Goal: Use online tool/utility: Utilize a website feature to perform a specific function

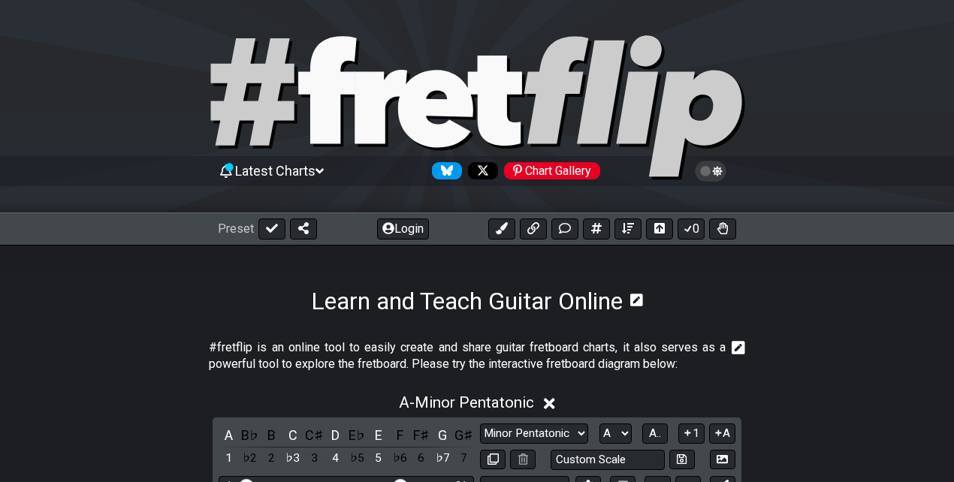
select select "A"
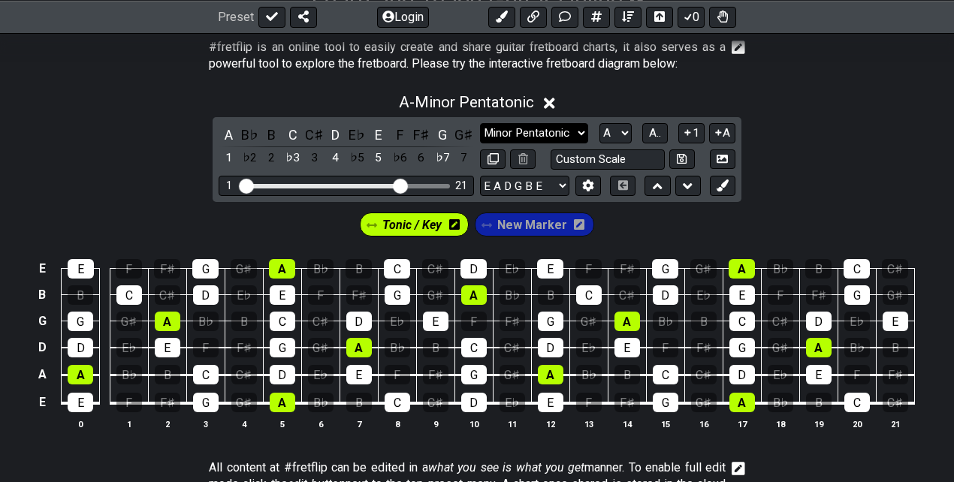
click at [559, 129] on select "Minor Pentatonic Click to edit Minor Pentatonic Major Pentatonic Minor Blues Ma…" at bounding box center [534, 133] width 108 height 20
click at [480, 123] on select "Minor Pentatonic Click to edit Minor Pentatonic Major Pentatonic Minor Blues Ma…" at bounding box center [534, 133] width 108 height 20
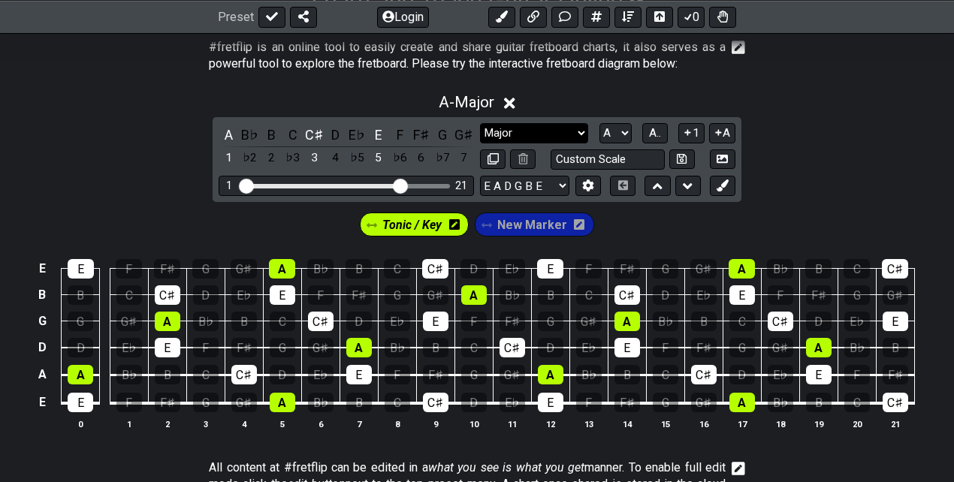
click at [569, 125] on select "Minor Pentatonic Click to edit Minor Pentatonic Major Pentatonic Minor Blues Ma…" at bounding box center [534, 133] width 108 height 20
select select "Major / [PERSON_NAME]"
click at [480, 123] on select "Minor Pentatonic Click to edit Minor Pentatonic Major Pentatonic Minor Blues Ma…" at bounding box center [534, 133] width 108 height 20
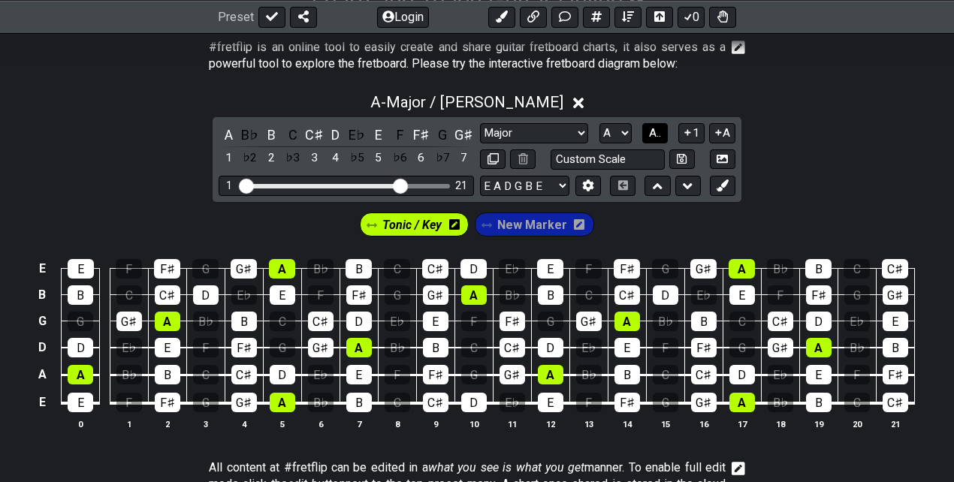
click at [655, 133] on span "A.." at bounding box center [655, 133] width 12 height 14
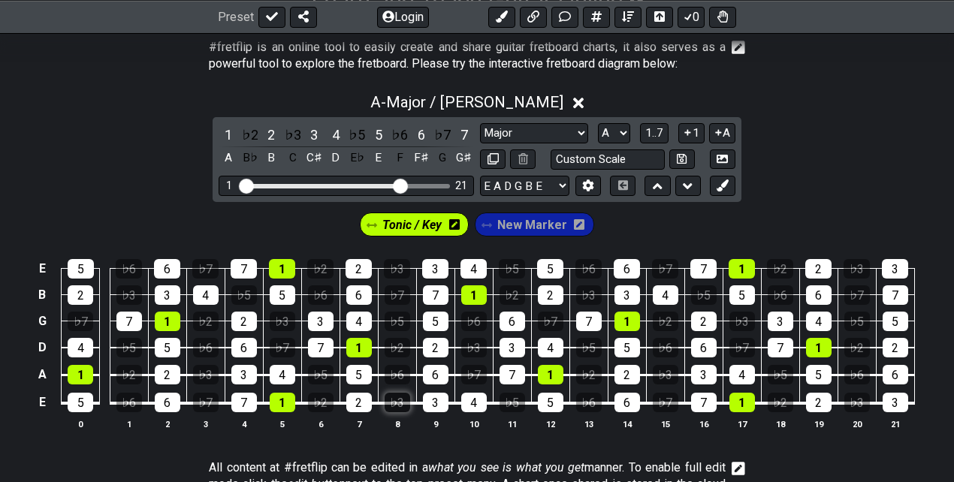
click at [391, 403] on div "♭3" at bounding box center [398, 403] width 26 height 20
click at [403, 373] on div "♭6" at bounding box center [398, 375] width 26 height 20
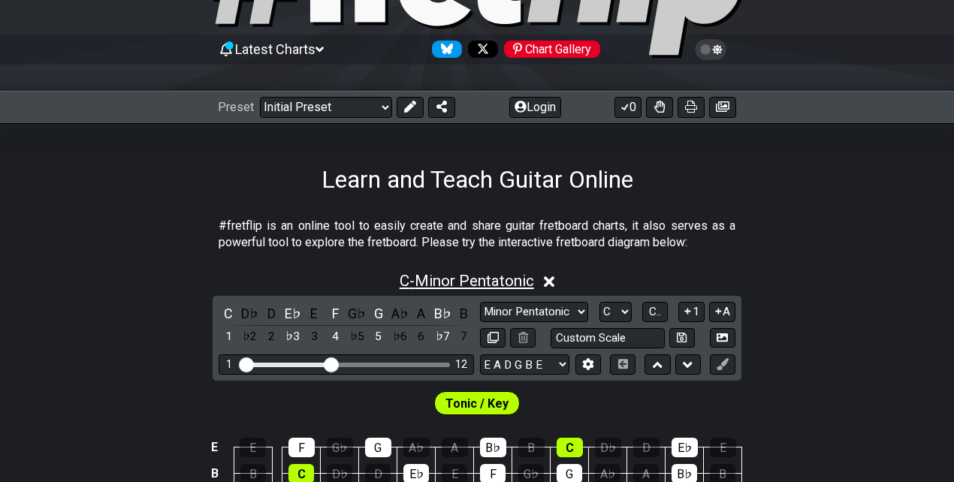
scroll to position [200, 0]
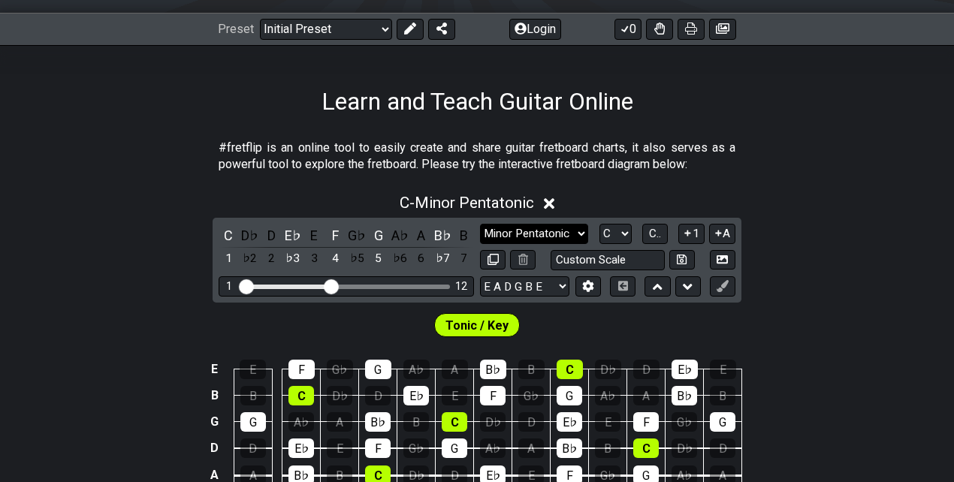
click at [568, 227] on select "Minor Pentatonic Click to edit Minor Pentatonic Major Pentatonic Minor Blues Ma…" at bounding box center [534, 234] width 108 height 20
click at [875, 262] on div "C - Minor Pentatonic C D♭ D E♭ E F G♭ G A♭ A B♭ B 1 ♭2 2 ♭3 3 4 ♭5 5 ♭6 6 ♭7 7 …" at bounding box center [477, 368] width 954 height 367
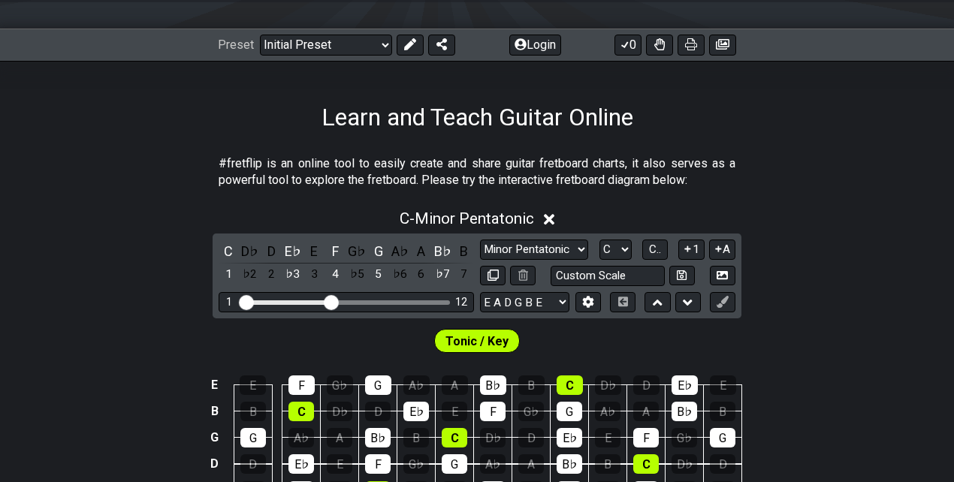
scroll to position [150, 0]
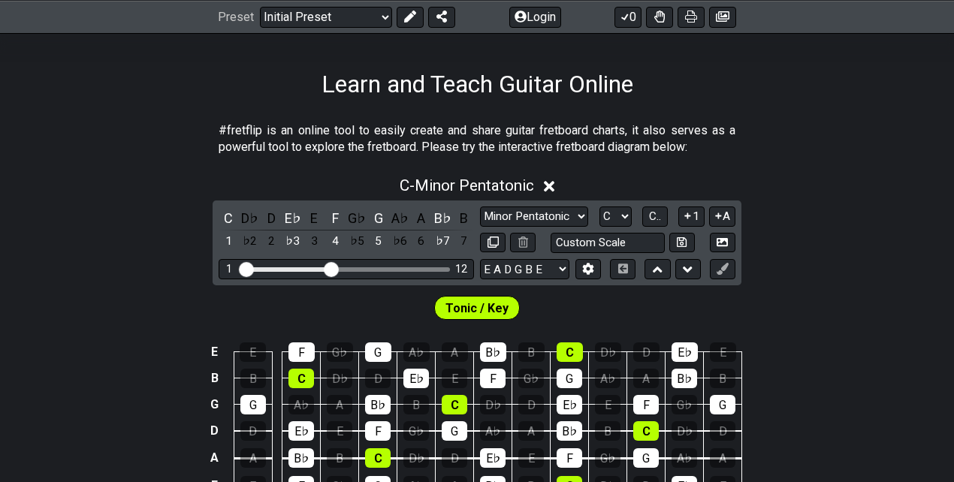
scroll to position [300, 0]
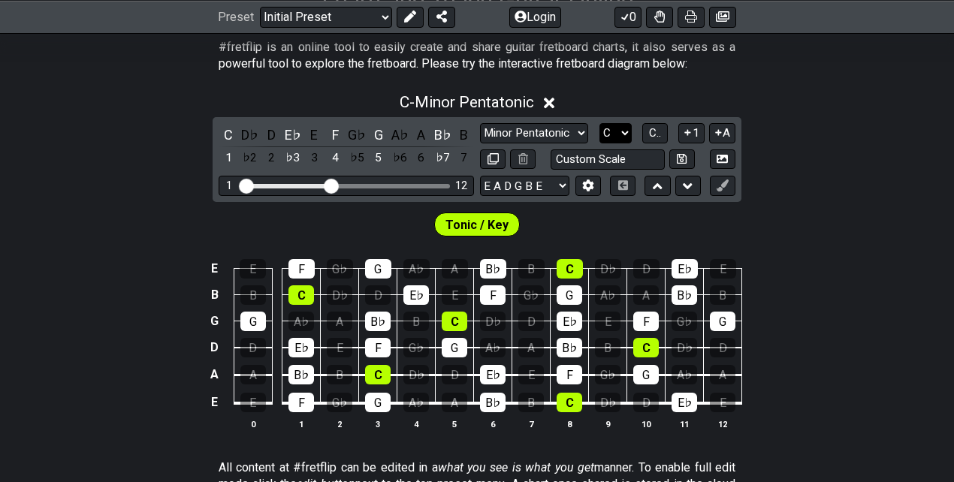
click at [610, 134] on select "A♭ A A♯ B♭ B C C♯ D♭ D D♯ E♭ E F F♯ G♭ G G♯" at bounding box center [615, 133] width 32 height 20
select select "A"
click at [599, 123] on select "A♭ A A♯ B♭ B C C♯ D♭ D D♯ E♭ E F F♯ G♭ G G♯" at bounding box center [615, 133] width 32 height 20
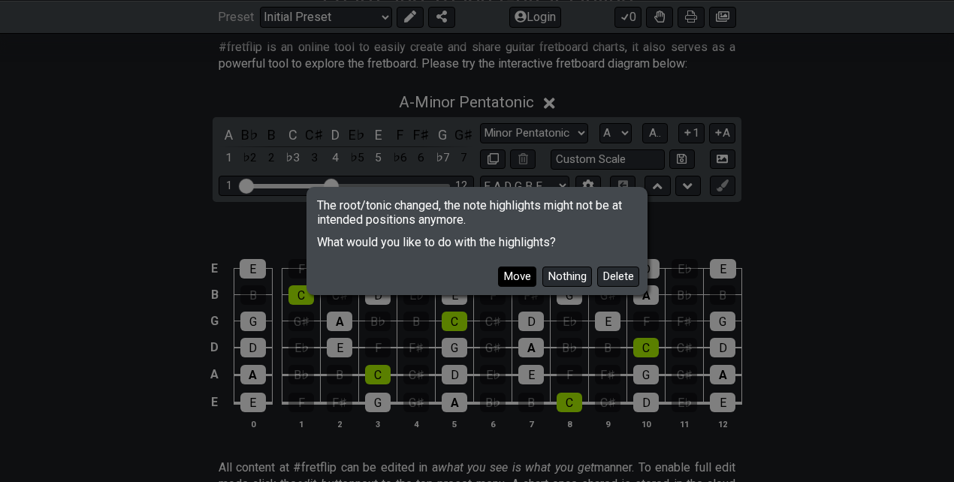
click at [526, 273] on button "Move" at bounding box center [517, 277] width 38 height 20
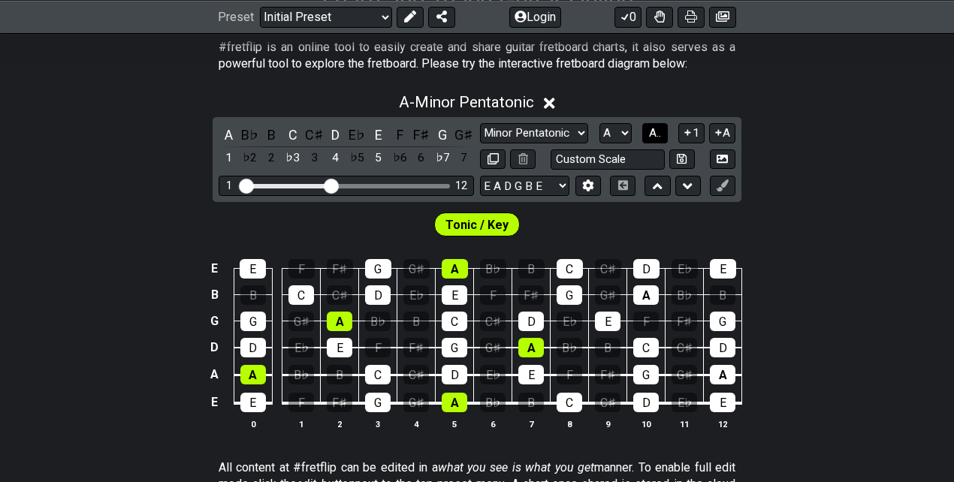
click at [650, 134] on span "A.." at bounding box center [655, 133] width 12 height 14
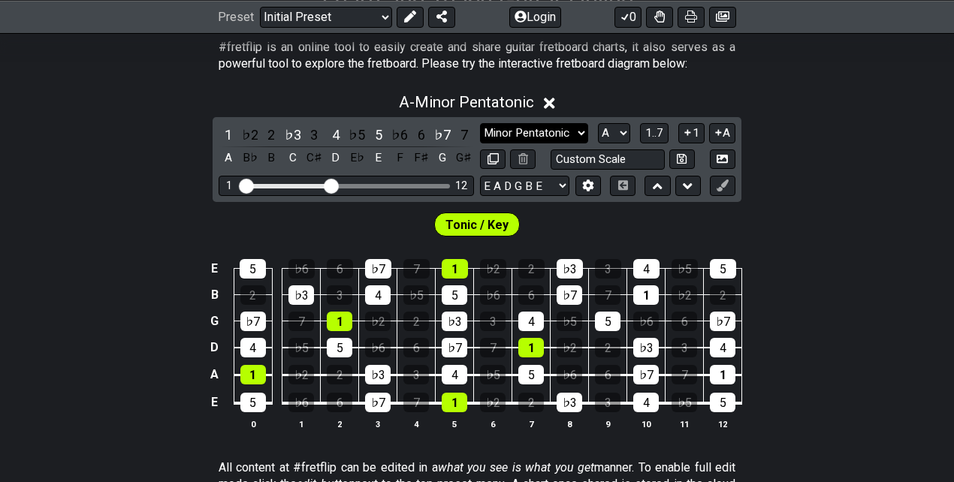
click at [576, 134] on select "Minor Pentatonic Click to edit Minor Pentatonic Major Pentatonic Minor Blues Ma…" at bounding box center [534, 133] width 108 height 20
select select "Major / [PERSON_NAME]"
click at [480, 123] on select "Minor Pentatonic Click to edit Minor Pentatonic Major Pentatonic Minor Blues Ma…" at bounding box center [534, 133] width 108 height 20
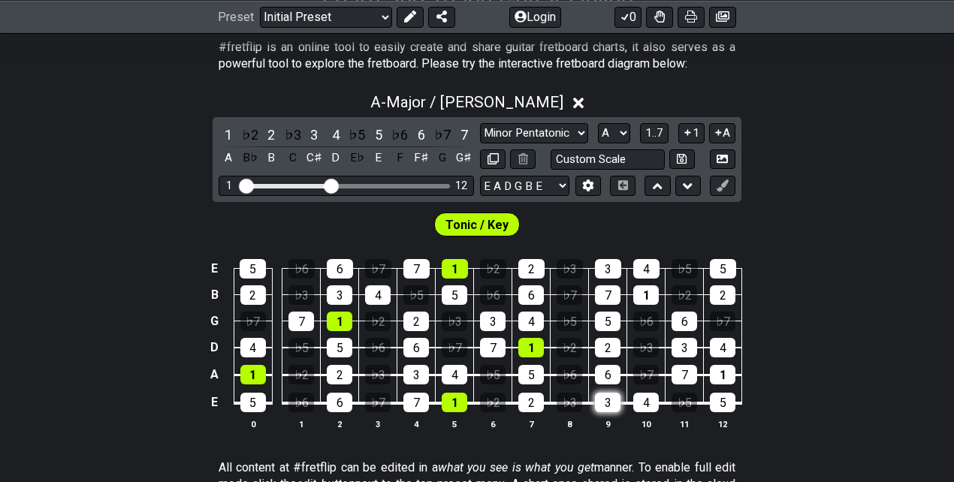
click at [611, 399] on div "3" at bounding box center [608, 403] width 26 height 20
click at [612, 373] on div "6" at bounding box center [608, 375] width 26 height 20
click at [568, 400] on div "♭3" at bounding box center [570, 403] width 26 height 20
click at [568, 377] on div "♭6" at bounding box center [570, 375] width 26 height 20
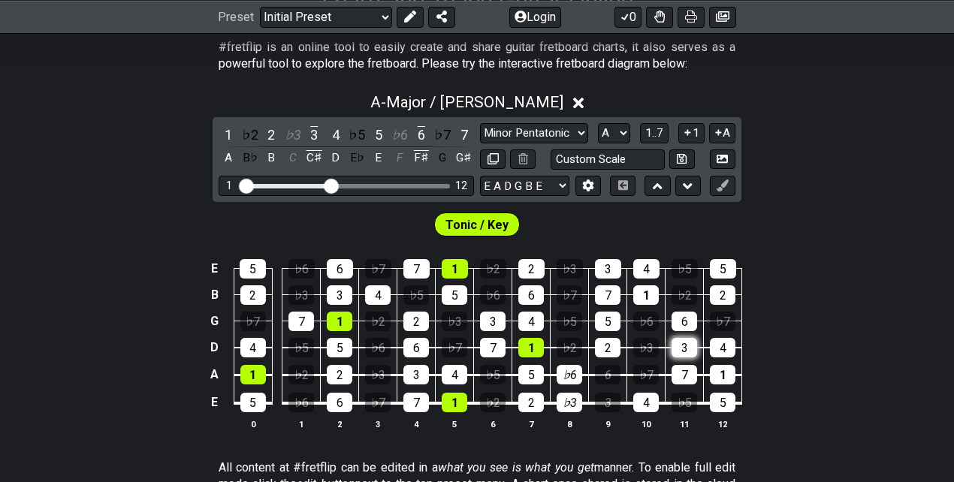
click at [680, 342] on div "3" at bounding box center [684, 348] width 26 height 20
click at [683, 326] on div "6" at bounding box center [684, 322] width 26 height 20
click at [646, 344] on div "♭3" at bounding box center [646, 348] width 26 height 20
click at [646, 318] on div "♭6" at bounding box center [646, 322] width 26 height 20
click at [495, 318] on div "3" at bounding box center [493, 322] width 26 height 20
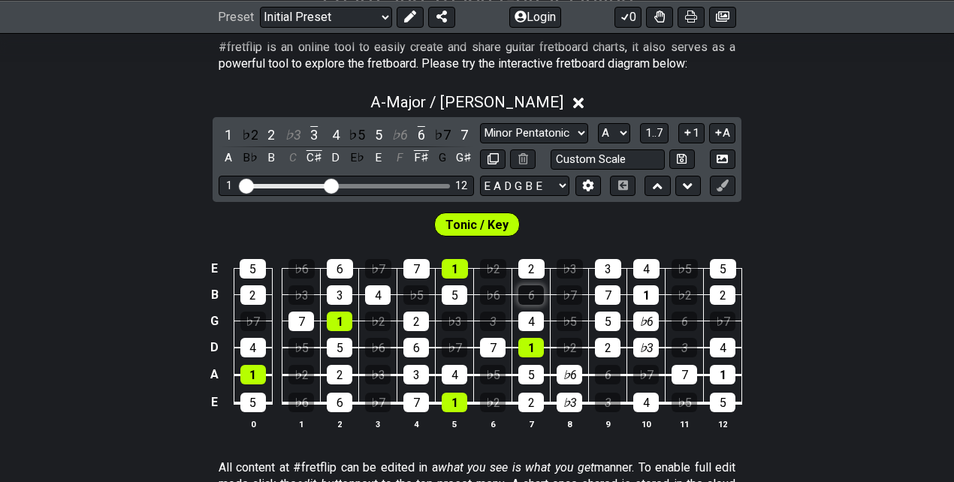
click at [532, 293] on div "6" at bounding box center [531, 295] width 26 height 20
click at [457, 317] on div "♭3" at bounding box center [455, 322] width 26 height 20
click at [490, 294] on div "♭6" at bounding box center [493, 295] width 26 height 20
click at [345, 290] on div "3" at bounding box center [340, 295] width 26 height 20
click at [341, 262] on div "6" at bounding box center [340, 269] width 26 height 20
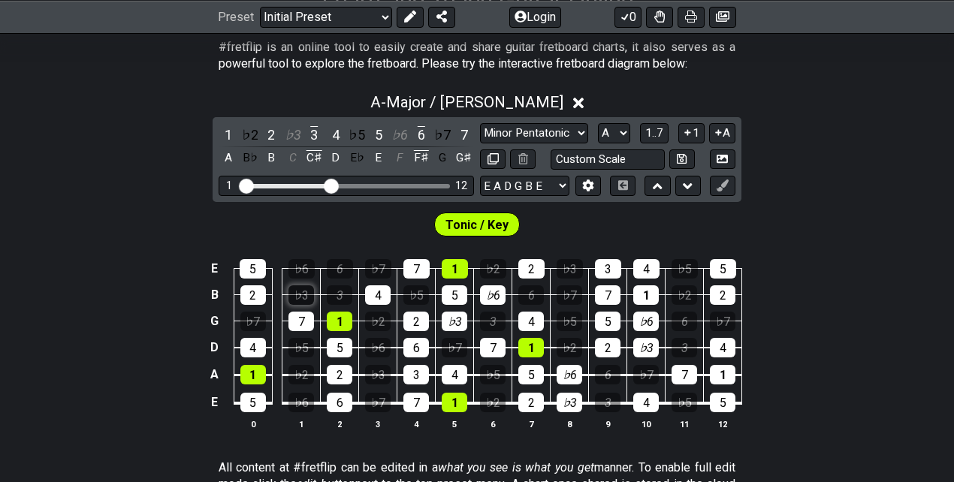
click at [306, 290] on div "♭3" at bounding box center [301, 295] width 26 height 20
click at [306, 267] on div "♭6" at bounding box center [301, 269] width 26 height 20
click at [421, 377] on div "3" at bounding box center [416, 375] width 26 height 20
click at [415, 338] on div "6" at bounding box center [416, 348] width 26 height 20
click at [385, 368] on div "♭3" at bounding box center [378, 375] width 26 height 20
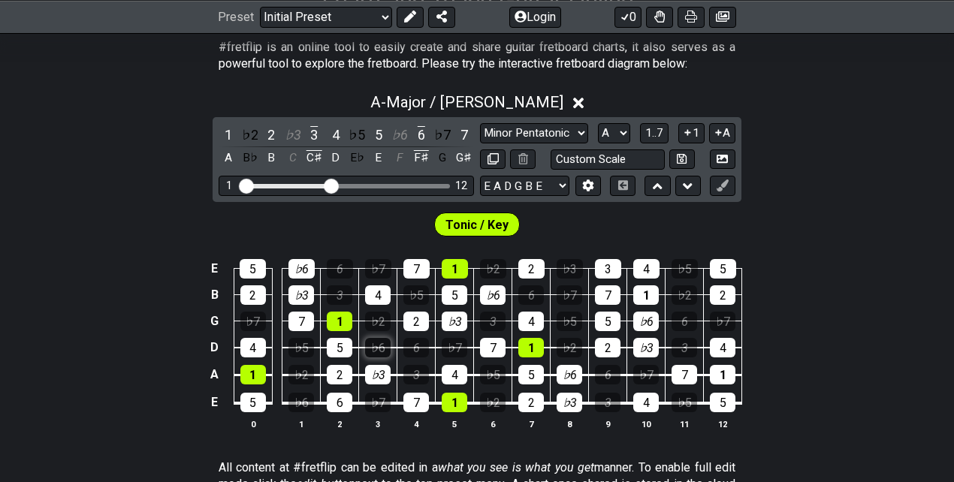
click at [380, 342] on div "♭6" at bounding box center [378, 348] width 26 height 20
click at [608, 261] on div "3" at bounding box center [608, 269] width 26 height 20
click at [569, 263] on div "♭3" at bounding box center [570, 269] width 26 height 20
click at [342, 400] on div "6" at bounding box center [340, 403] width 26 height 20
click at [303, 403] on div "♭6" at bounding box center [301, 403] width 26 height 20
